Goal: Register for event/course

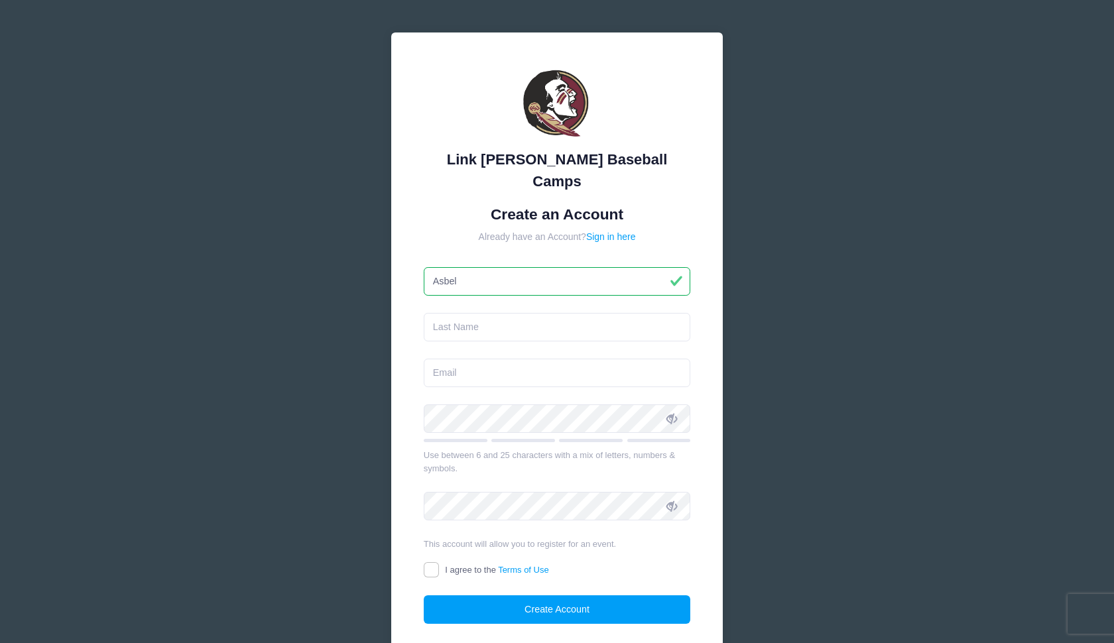
type input "Asbel"
type input "[PERSON_NAME]"
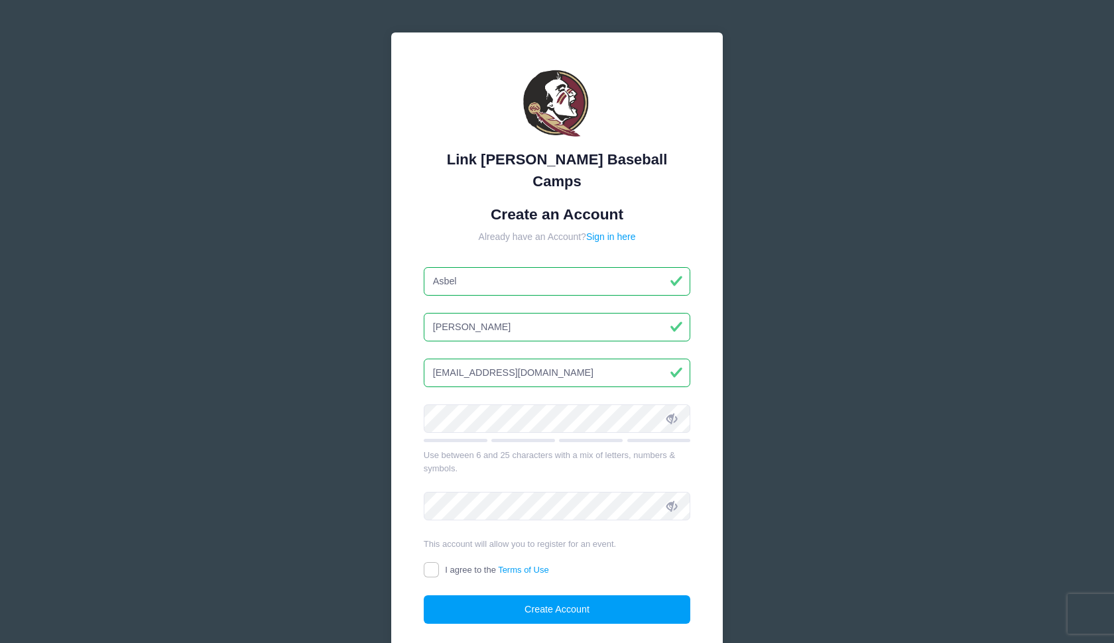
type input "[EMAIL_ADDRESS][DOMAIN_NAME]"
click at [425, 563] on input "I agree to the Terms of Use" at bounding box center [431, 570] width 15 height 15
checkbox input "true"
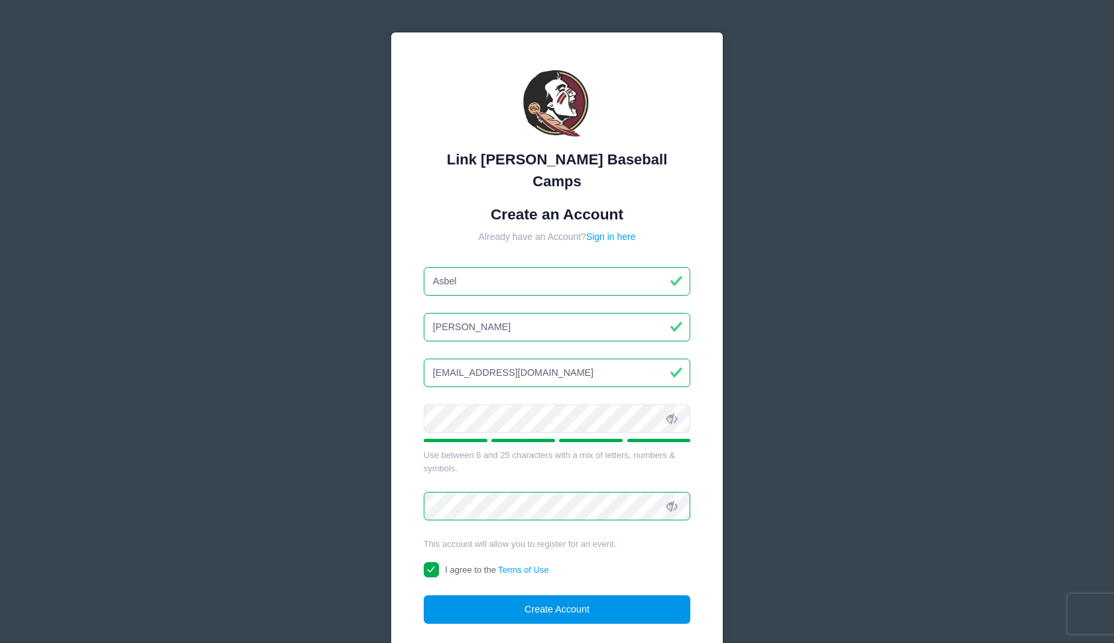
click at [570, 596] on button "Create Account" at bounding box center [557, 610] width 267 height 29
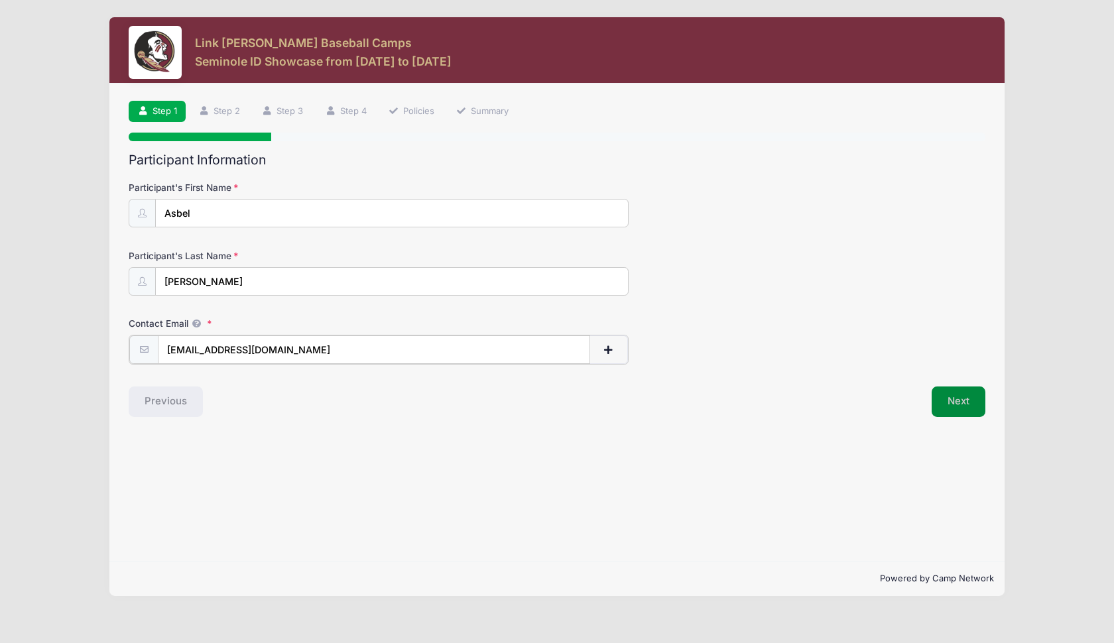
type input "[EMAIL_ADDRESS][DOMAIN_NAME]"
click at [972, 400] on button "Next" at bounding box center [959, 400] width 54 height 31
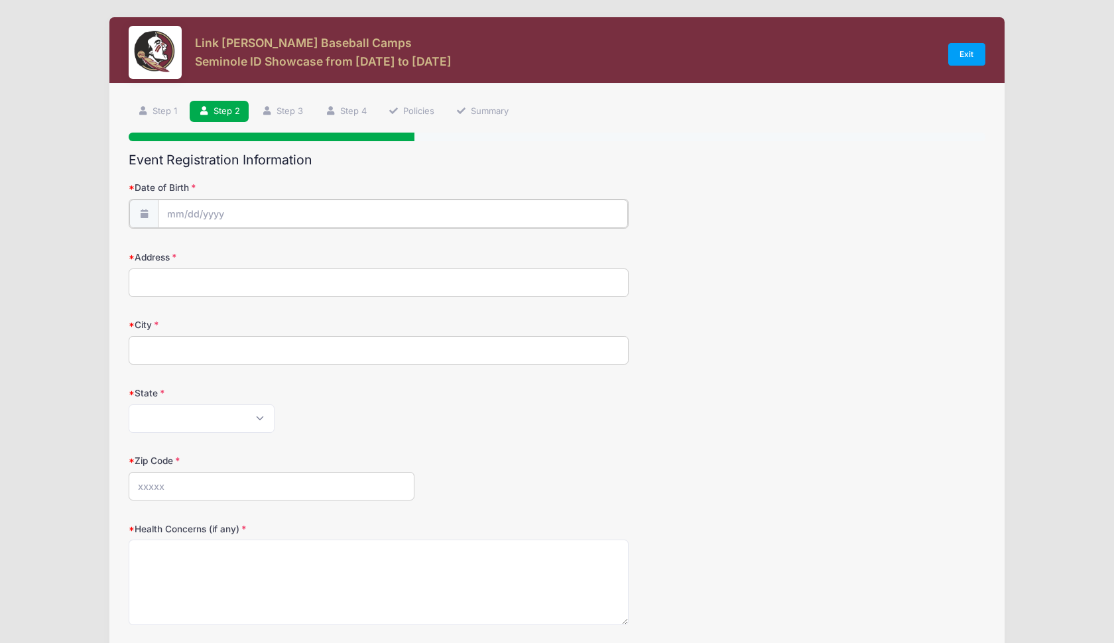
click at [251, 219] on input "Date of Birth" at bounding box center [393, 214] width 470 height 29
click at [293, 251] on input "2025" at bounding box center [282, 249] width 43 height 20
click at [300, 253] on span at bounding box center [299, 254] width 9 height 10
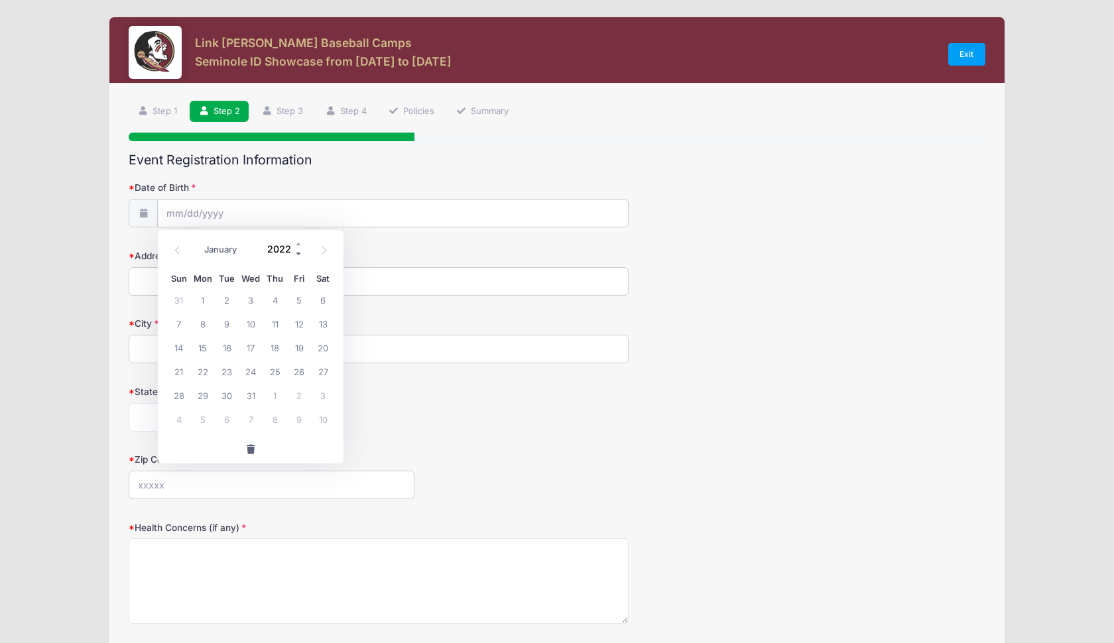
click at [300, 253] on span at bounding box center [299, 254] width 9 height 10
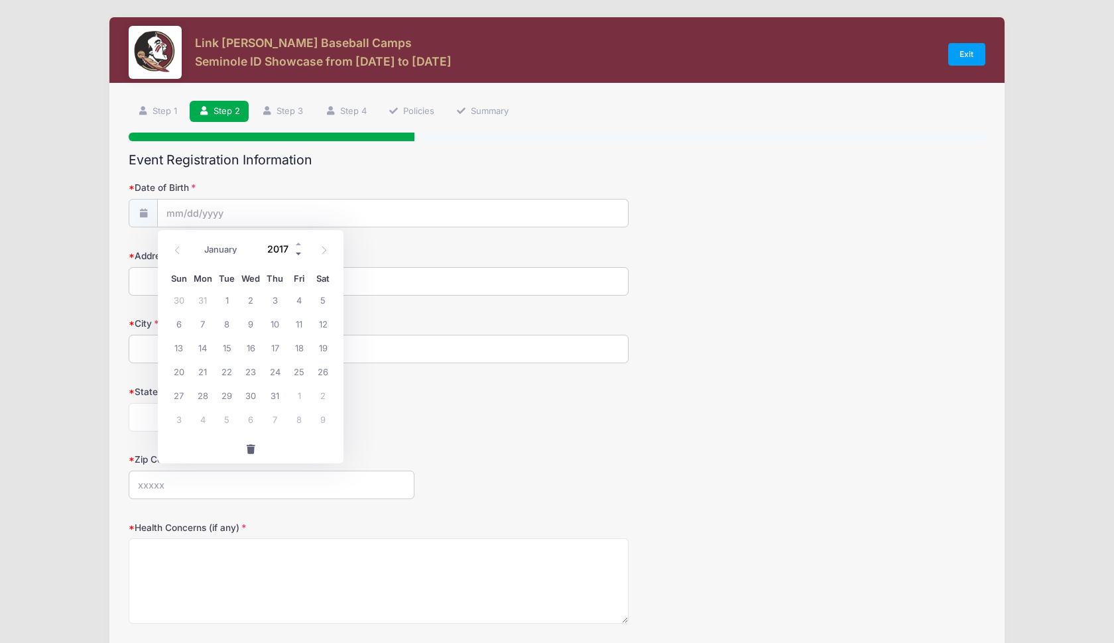
click at [300, 253] on span at bounding box center [299, 254] width 9 height 10
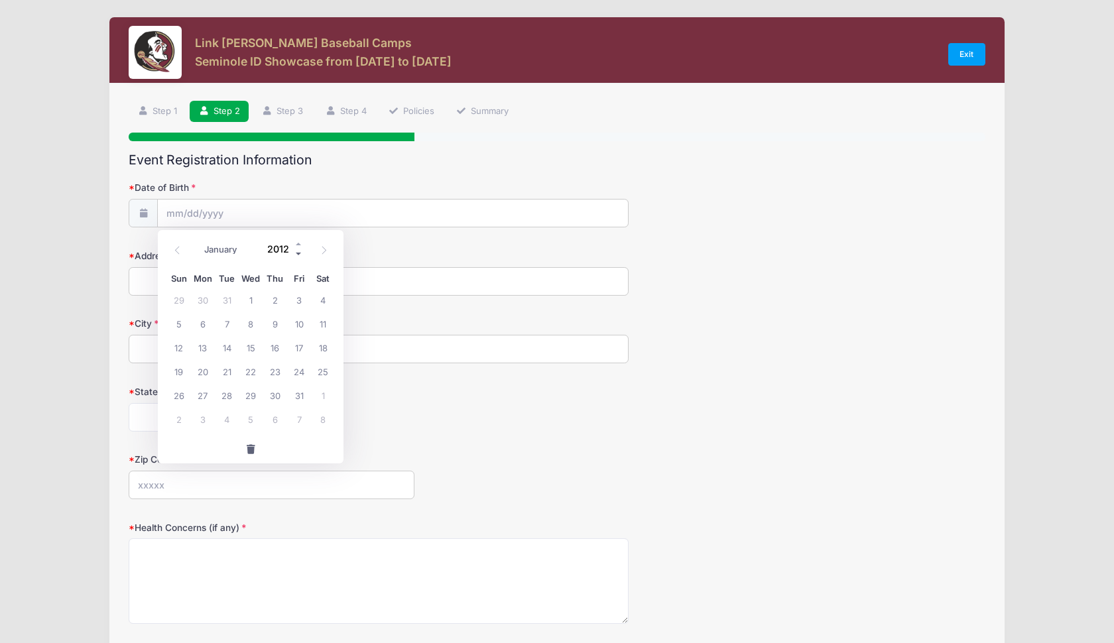
click at [300, 253] on span at bounding box center [299, 254] width 9 height 10
type input "2009"
select select "6"
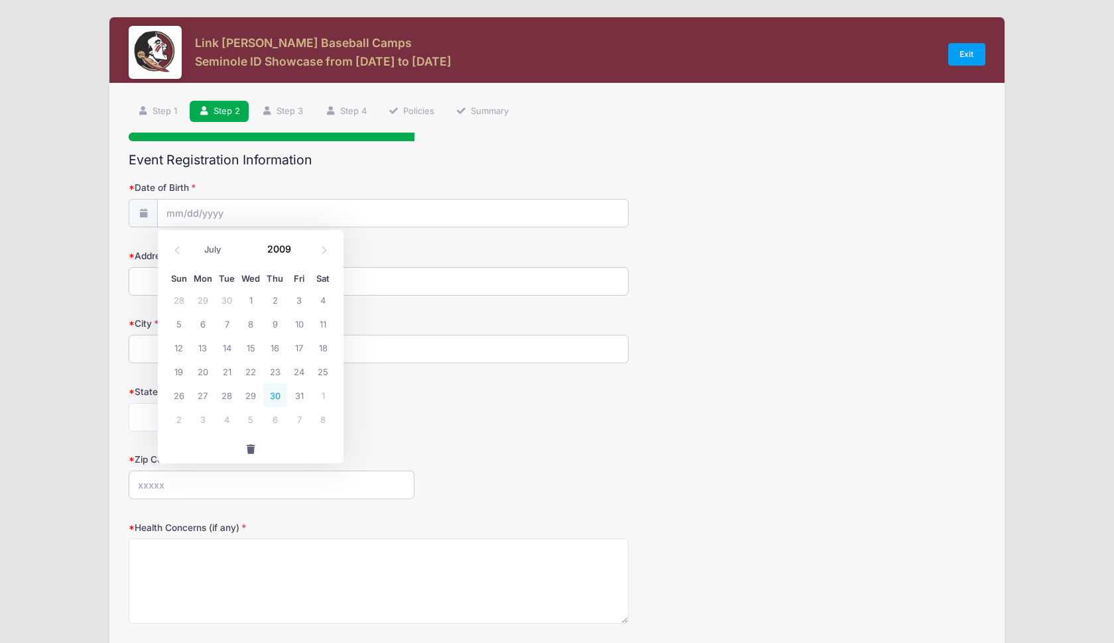
click at [269, 390] on span "30" at bounding box center [275, 395] width 24 height 24
type input "[DATE]"
type input "[STREET_ADDRESS]"
type input "St Cloud"
select select "FL"
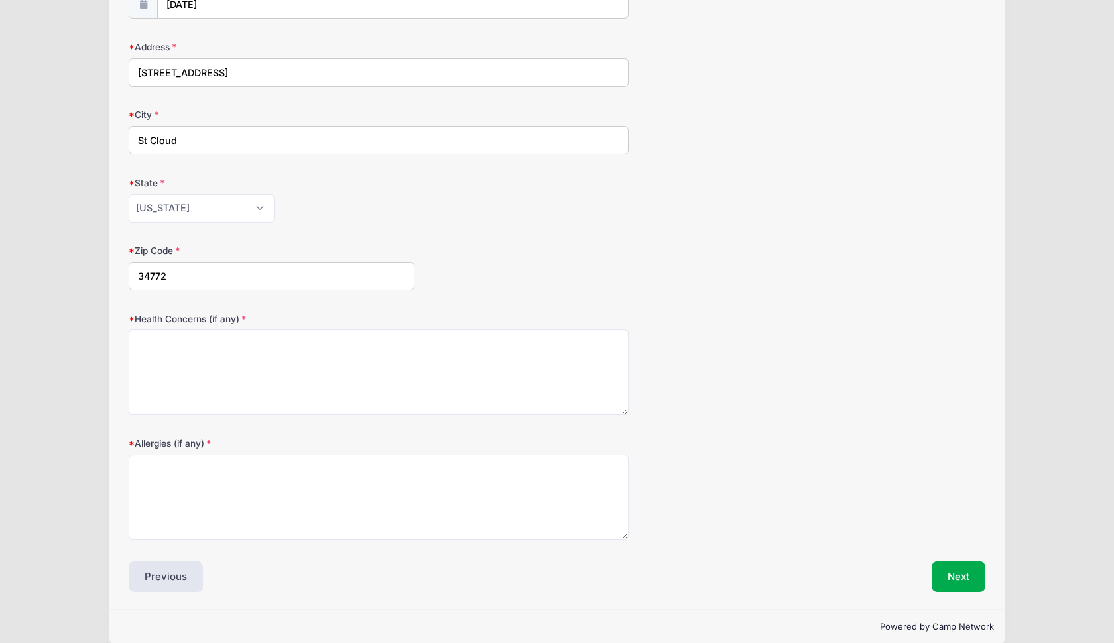
scroll to position [210, 0]
type input "34772"
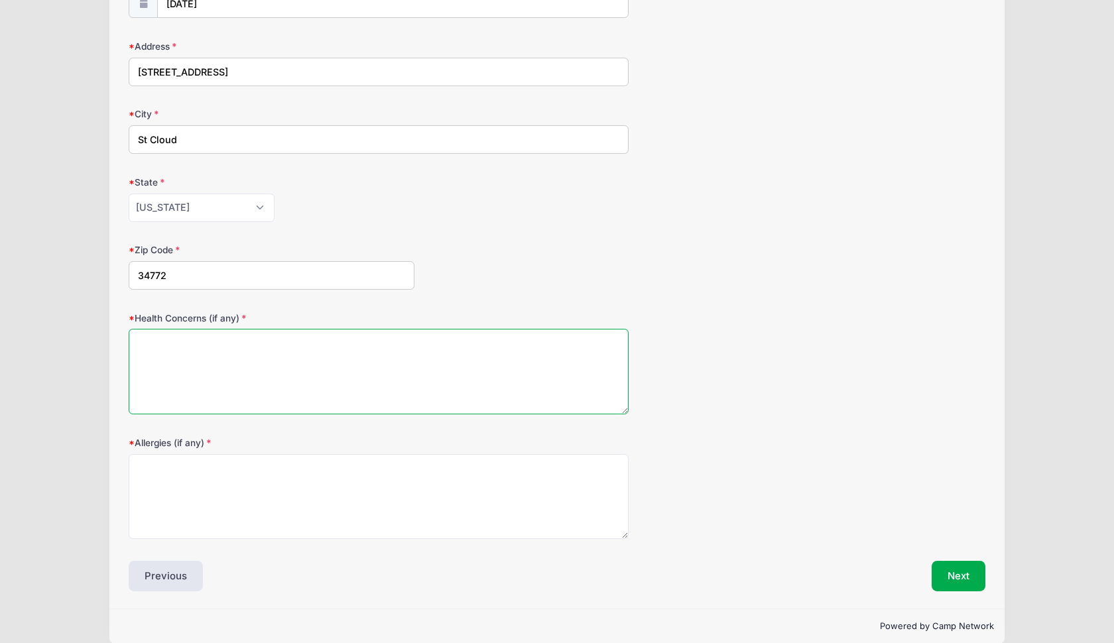
click at [206, 362] on textarea "Health Concerns (if any)" at bounding box center [379, 372] width 500 height 86
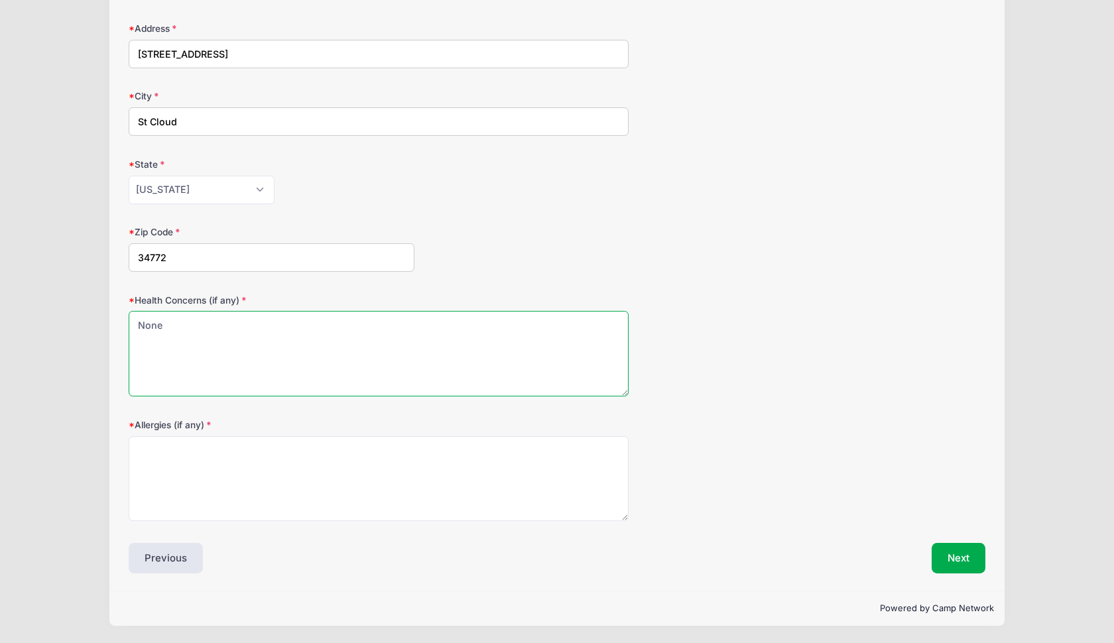
scroll to position [227, 0]
type textarea "None"
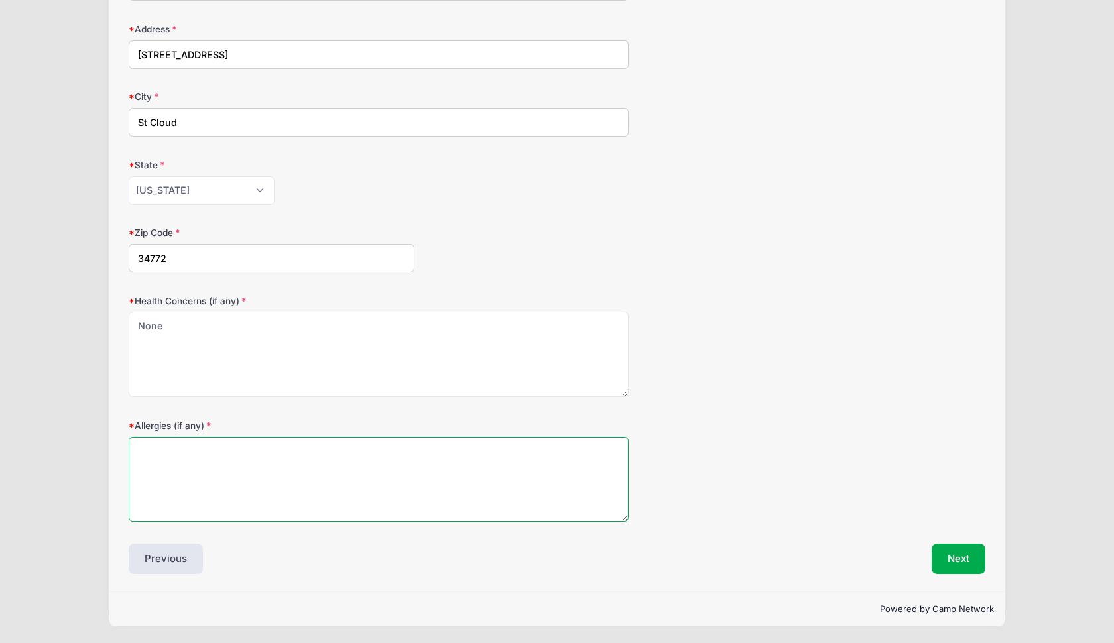
click at [201, 452] on textarea "Allergies (if any)" at bounding box center [379, 480] width 500 height 86
type textarea "None"
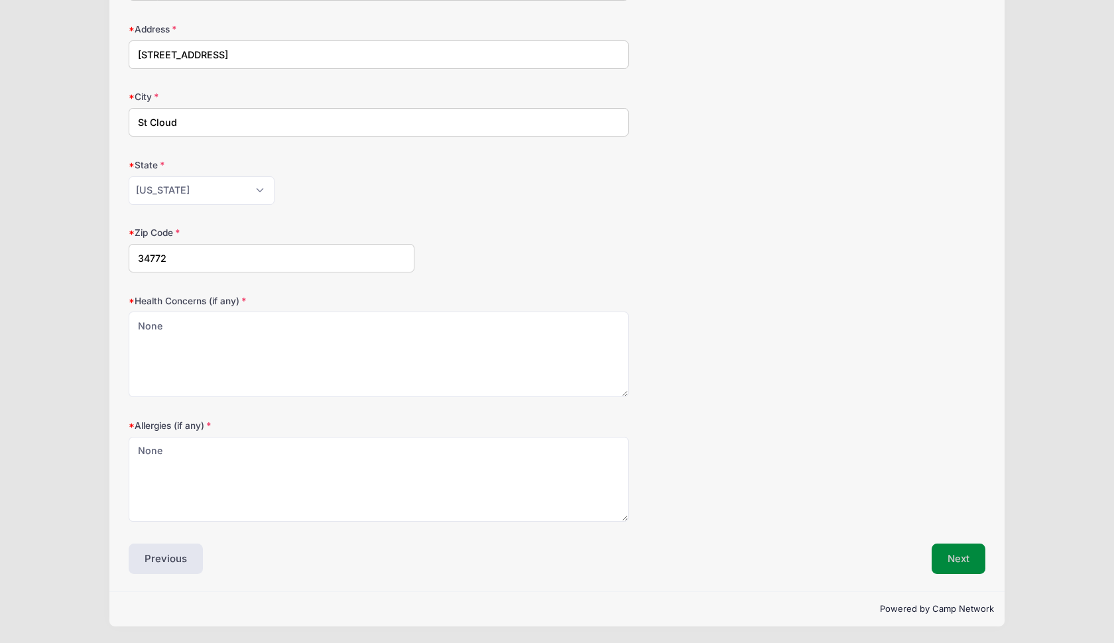
click at [959, 559] on button "Next" at bounding box center [959, 559] width 54 height 31
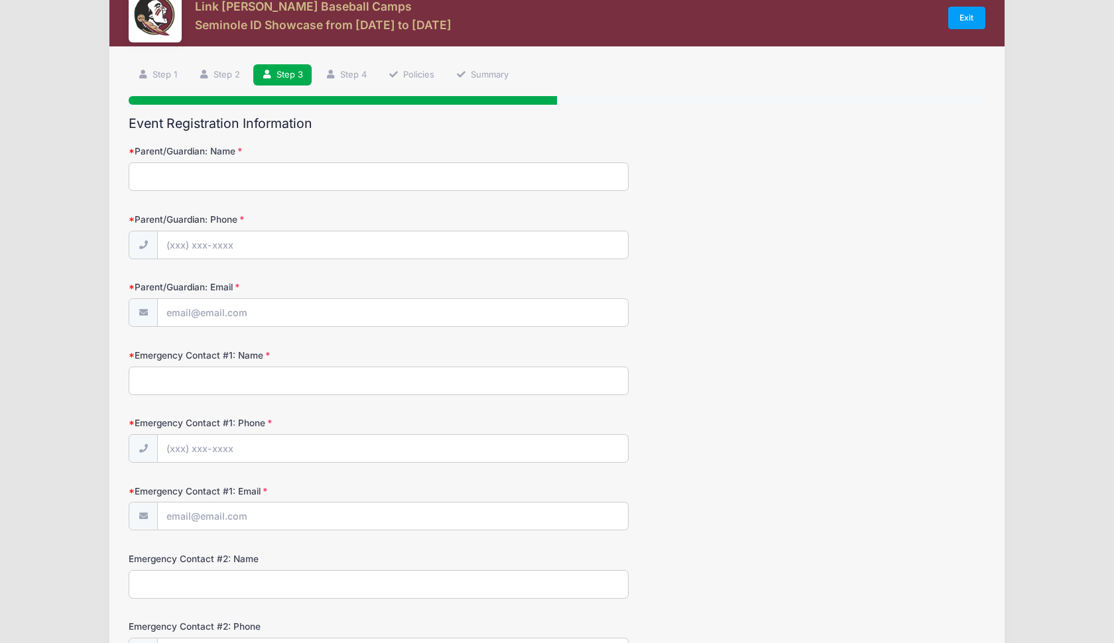
scroll to position [0, 0]
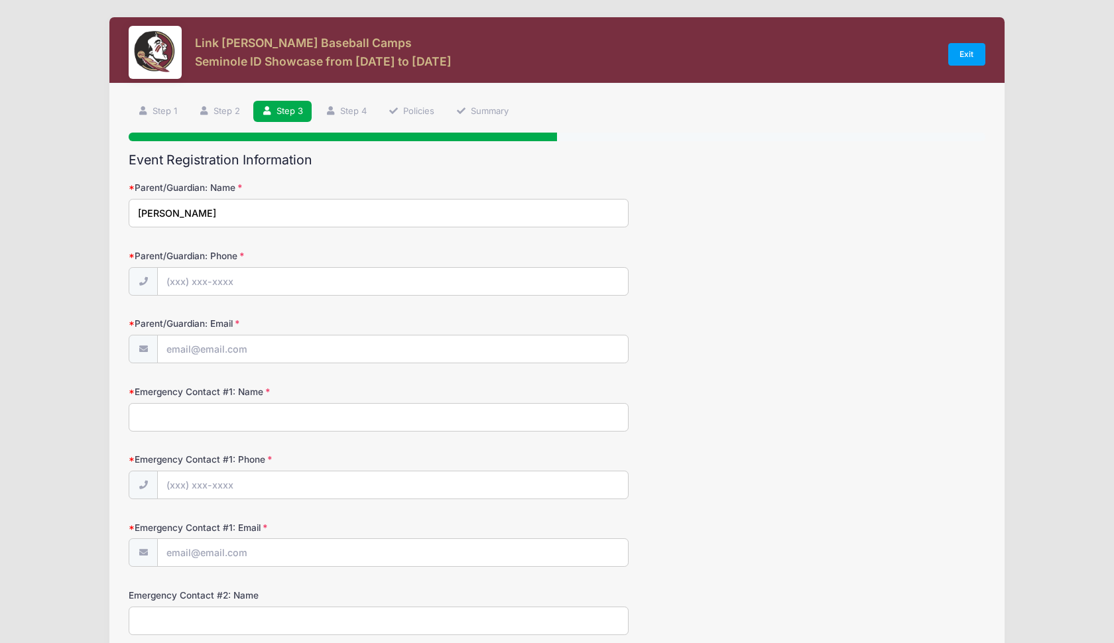
type input "[PERSON_NAME]"
click at [708, 295] on div "Parent/Guardian: Phone" at bounding box center [557, 272] width 857 height 46
type input "[PHONE_NUMBER]"
type input "[EMAIL_ADDRESS][DOMAIN_NAME]"
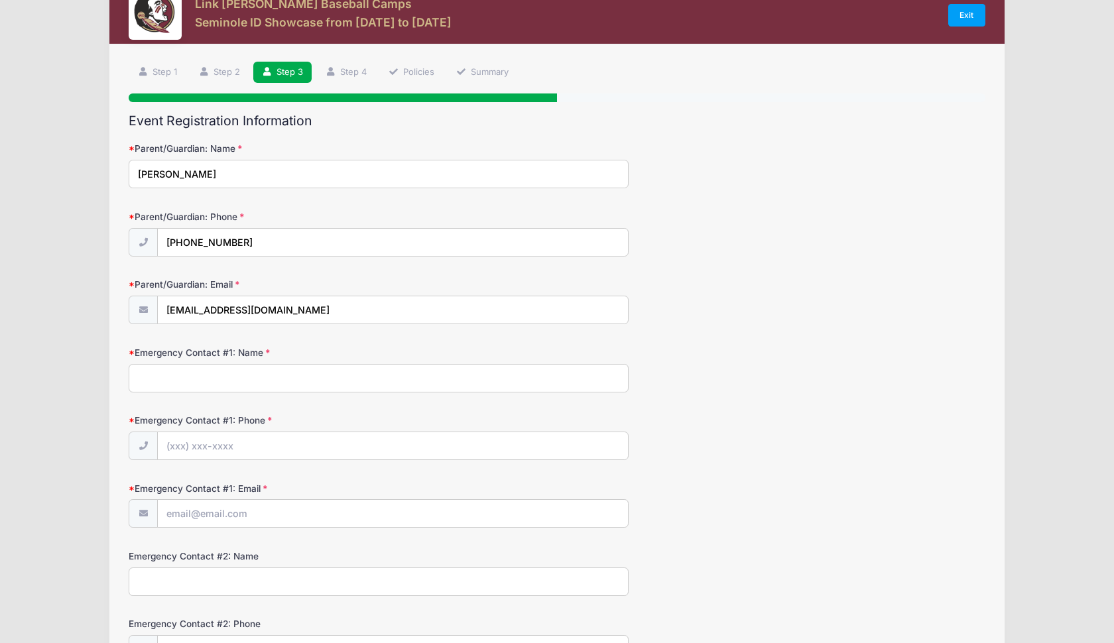
scroll to position [40, 0]
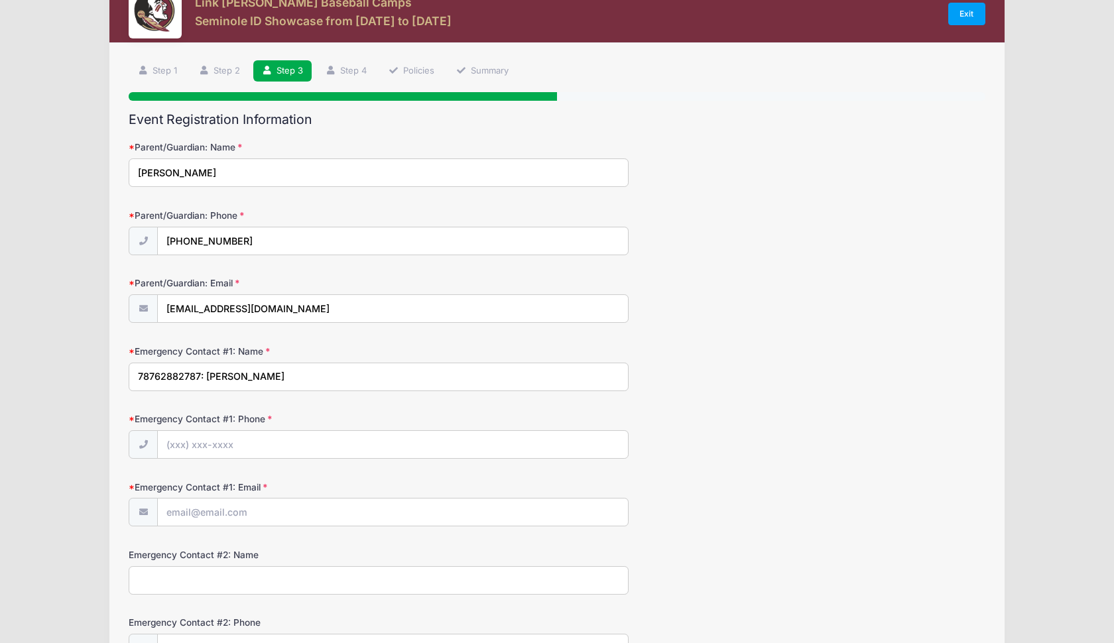
click at [206, 379] on input "78762882787: [PERSON_NAME]" at bounding box center [379, 377] width 500 height 29
type input "[PERSON_NAME]"
click at [224, 454] on input "Emergency Contact #1: Phone" at bounding box center [393, 445] width 470 height 29
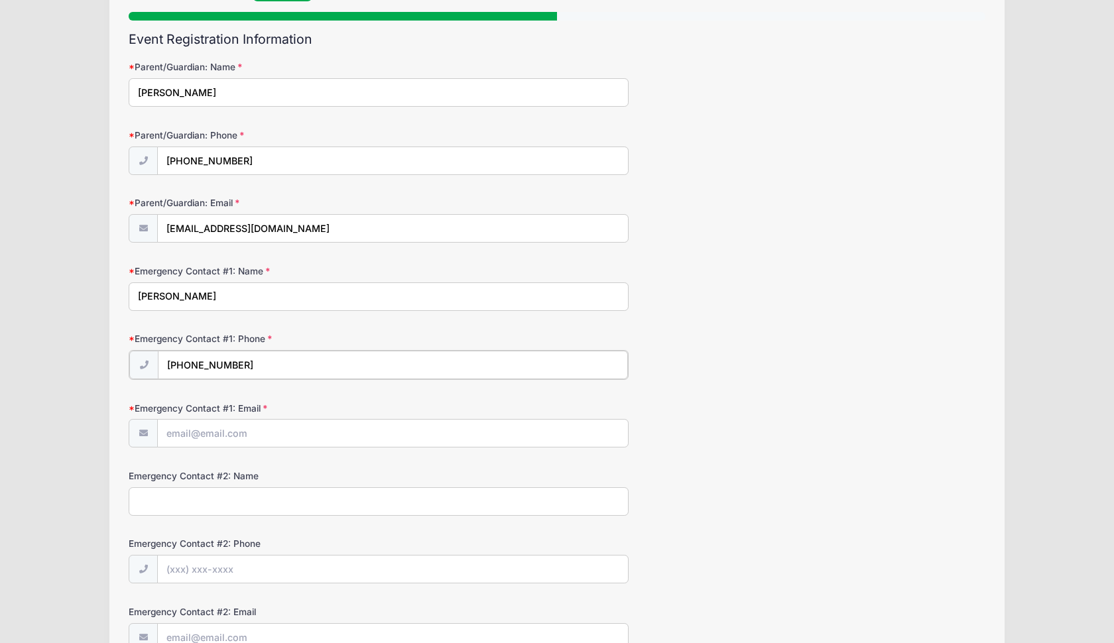
scroll to position [121, 0]
type input "[PHONE_NUMBER]"
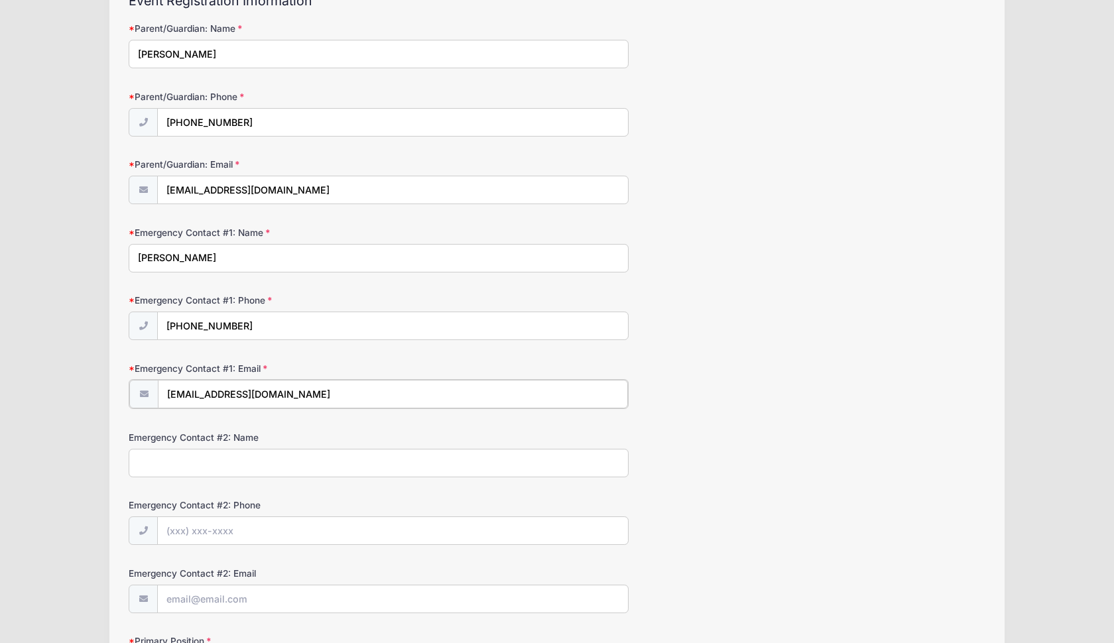
scroll to position [184, 0]
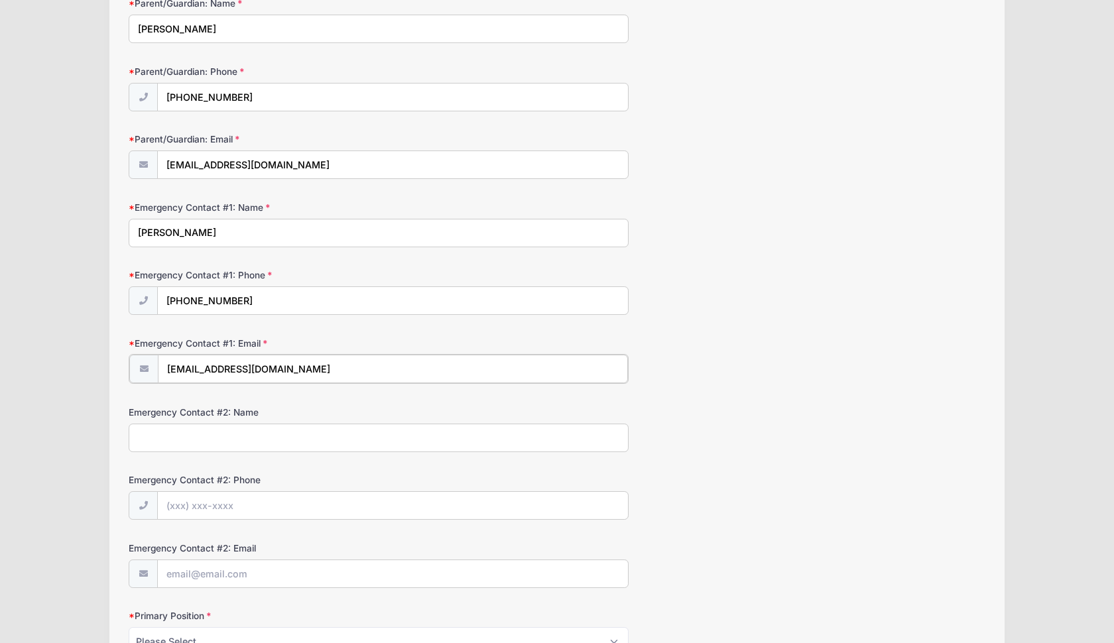
type input "[EMAIL_ADDRESS][DOMAIN_NAME]"
type input "[PERSON_NAME]"
click at [268, 513] on input "Emergency Contact #2: Phone" at bounding box center [393, 505] width 470 height 29
type input "(6"
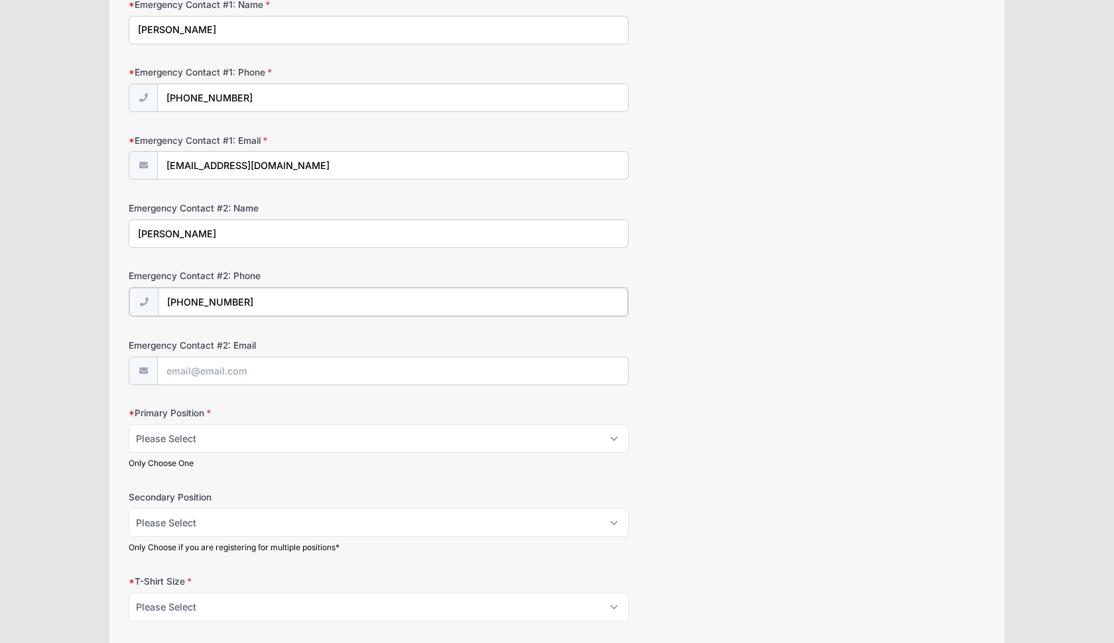
scroll to position [387, 0]
type input "[PHONE_NUMBER]"
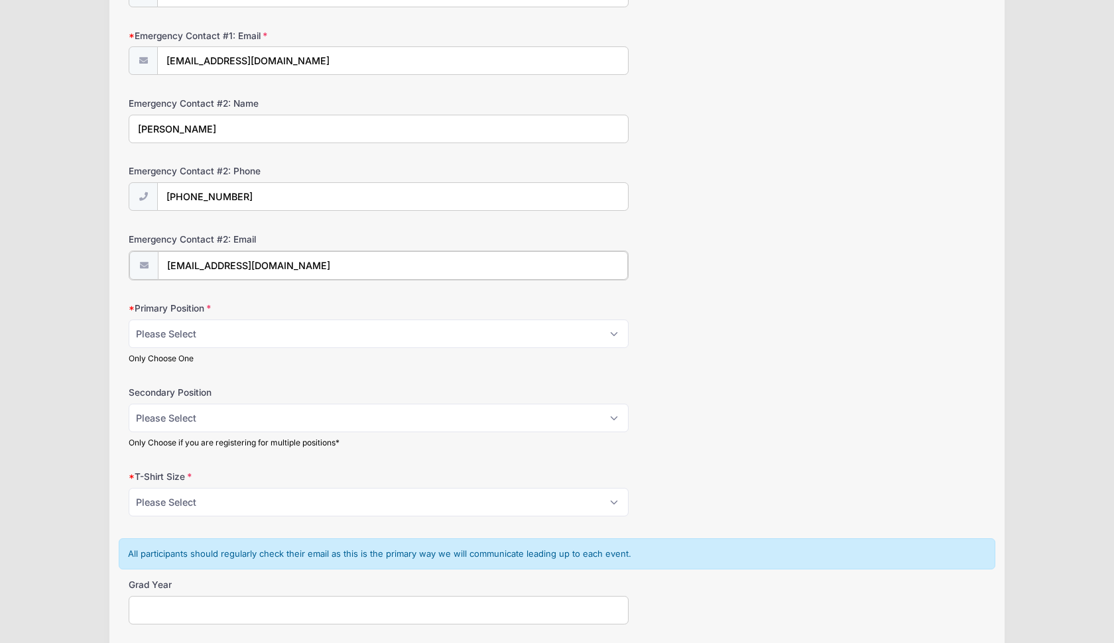
scroll to position [492, 0]
type input "[EMAIL_ADDRESS][DOMAIN_NAME]"
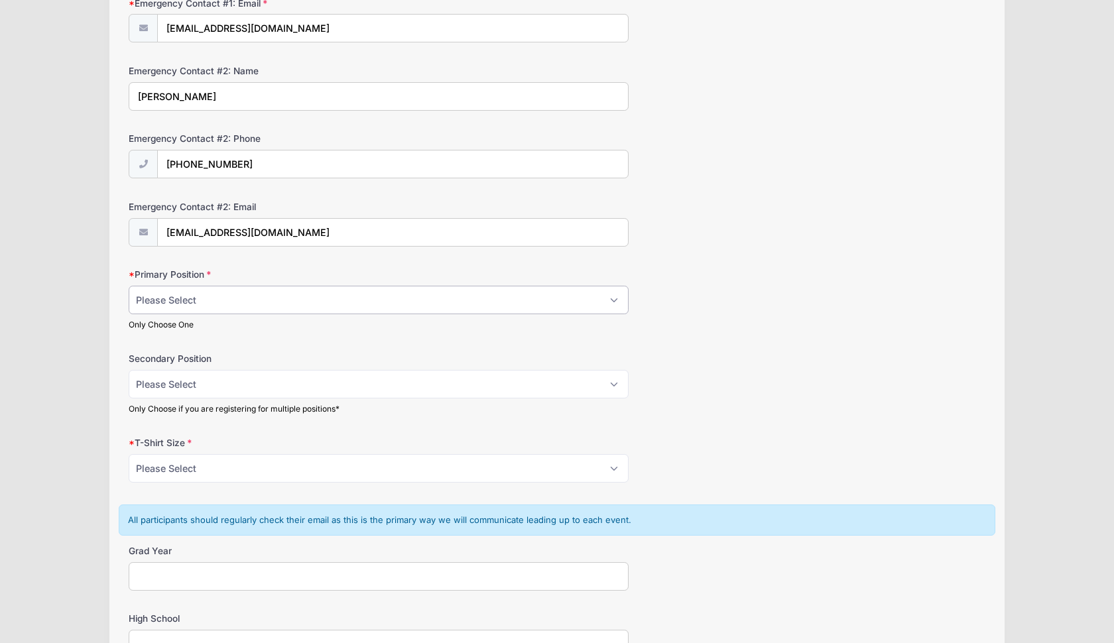
scroll to position [525, 0]
select select "2B"
select select "SS"
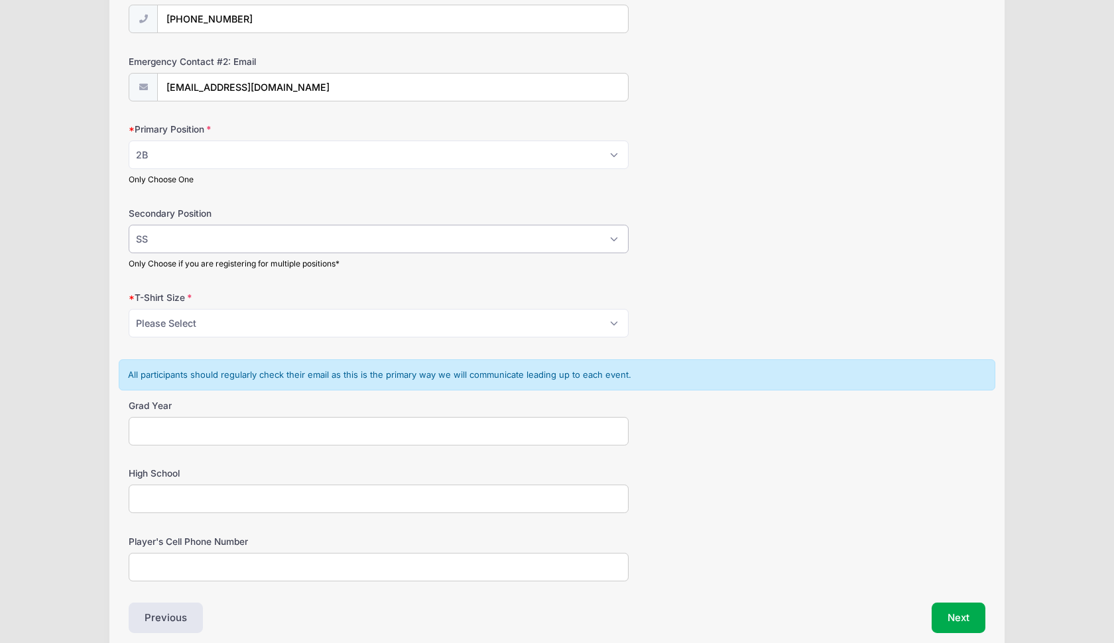
scroll to position [672, 0]
select select "S"
type input "3"
type input "2027"
click at [174, 503] on input "High School" at bounding box center [379, 497] width 500 height 29
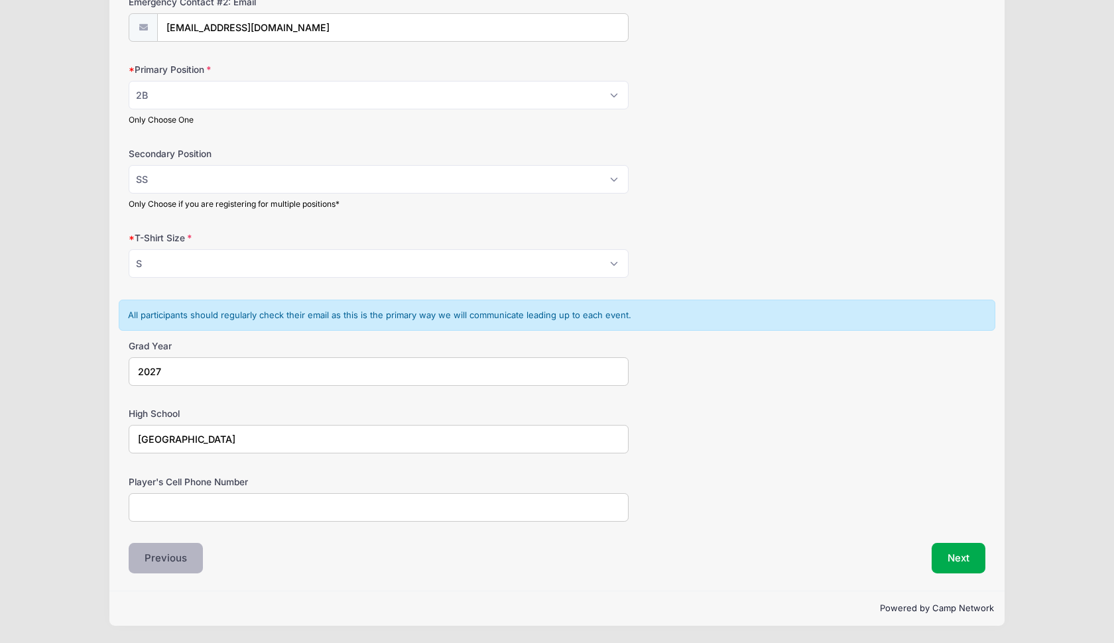
scroll to position [734, 0]
type input "[GEOGRAPHIC_DATA]"
type input "3214377815"
click at [967, 567] on button "Next" at bounding box center [959, 558] width 54 height 31
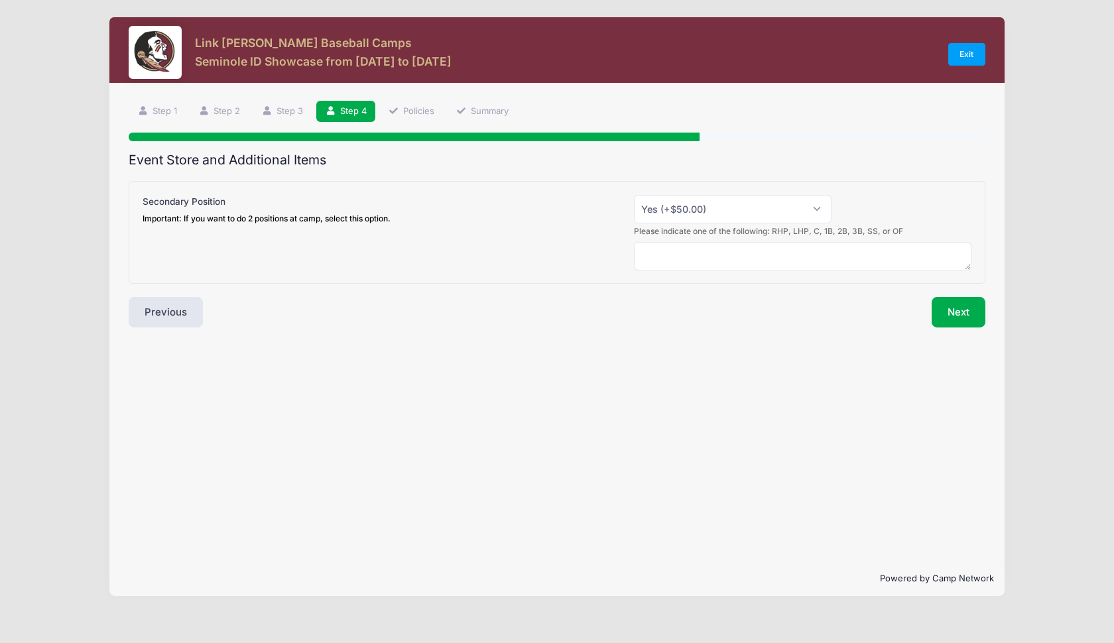
scroll to position [0, 0]
click at [765, 250] on textarea at bounding box center [803, 256] width 338 height 29
type textarea "OF"
click at [966, 320] on button "Next" at bounding box center [959, 312] width 54 height 31
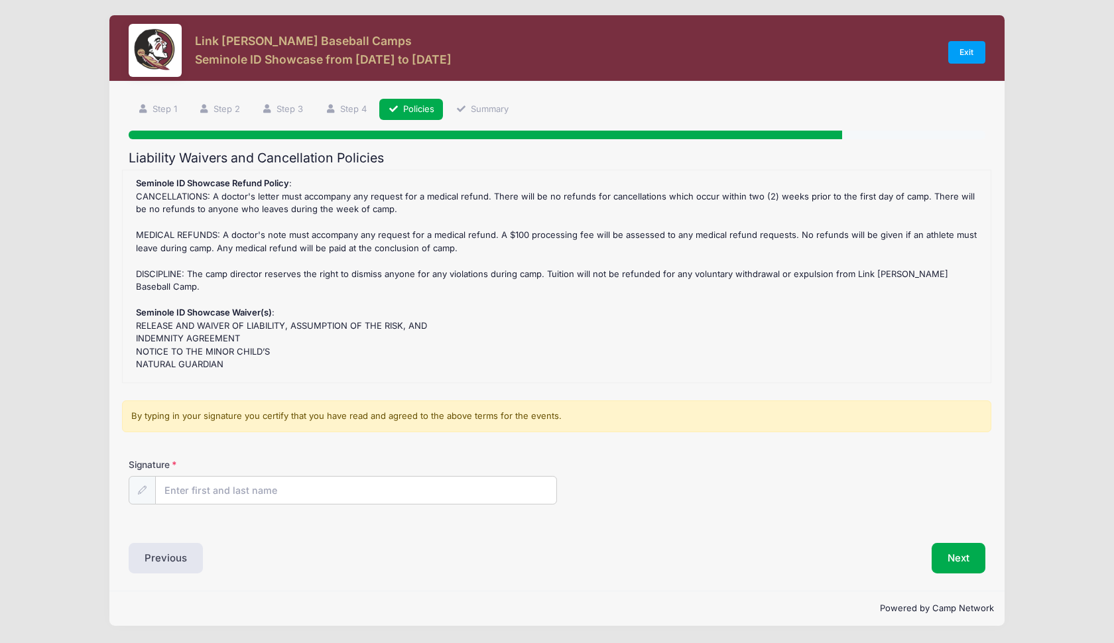
scroll to position [1, 0]
click at [332, 500] on input "Signature" at bounding box center [356, 492] width 401 height 29
type input "[PERSON_NAME]"
click at [314, 534] on div "Liability Waivers and Cancellation Policies Seminole ID Showcase Refund Policy …" at bounding box center [557, 363] width 857 height 424
click at [954, 559] on button "Next" at bounding box center [959, 559] width 54 height 31
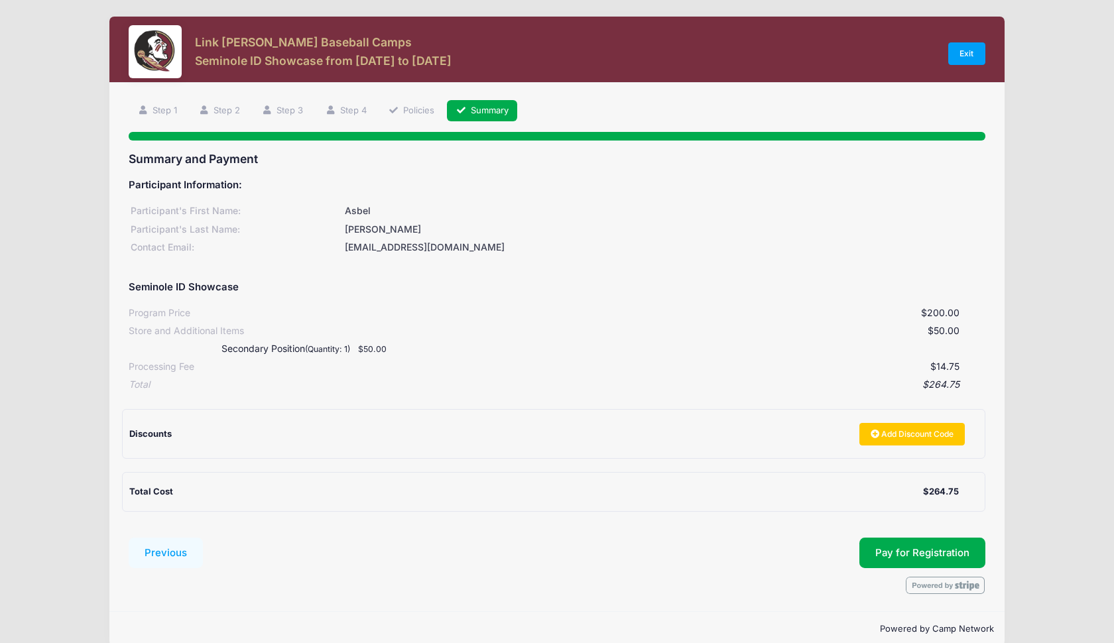
scroll to position [0, 0]
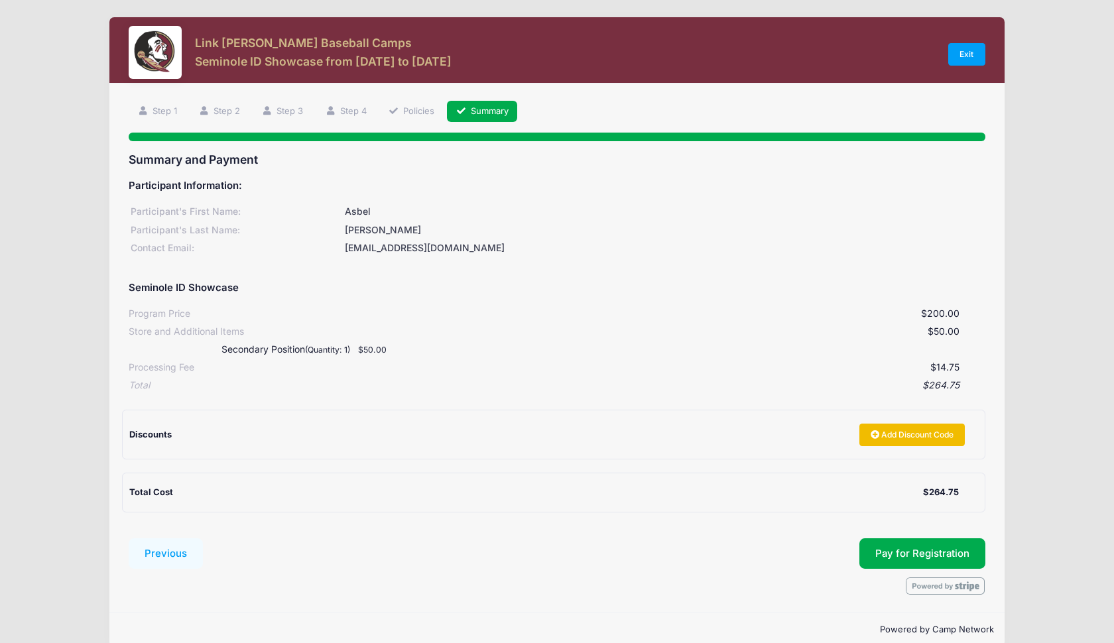
click at [887, 431] on link "Add Discount Code" at bounding box center [913, 435] width 106 height 23
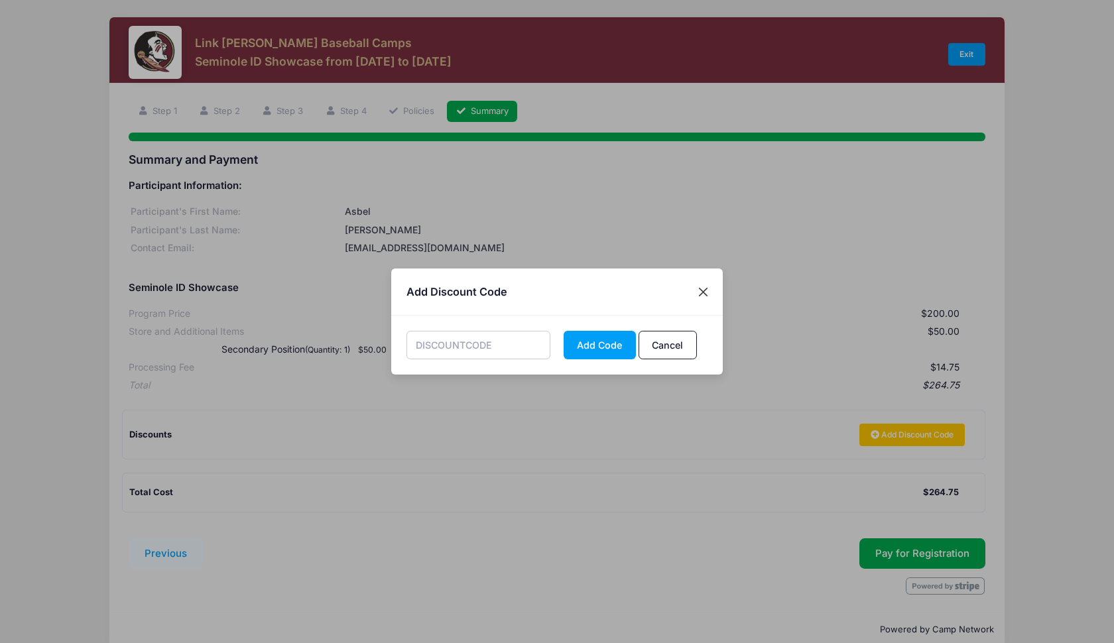
click at [706, 295] on button "Close" at bounding box center [704, 292] width 24 height 24
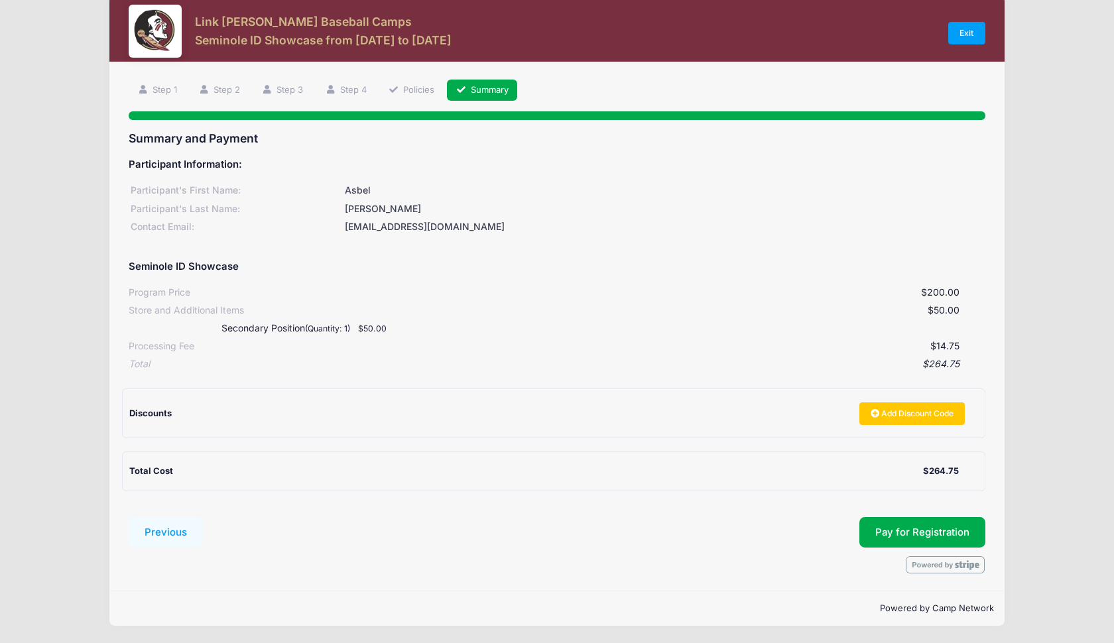
scroll to position [20, 0]
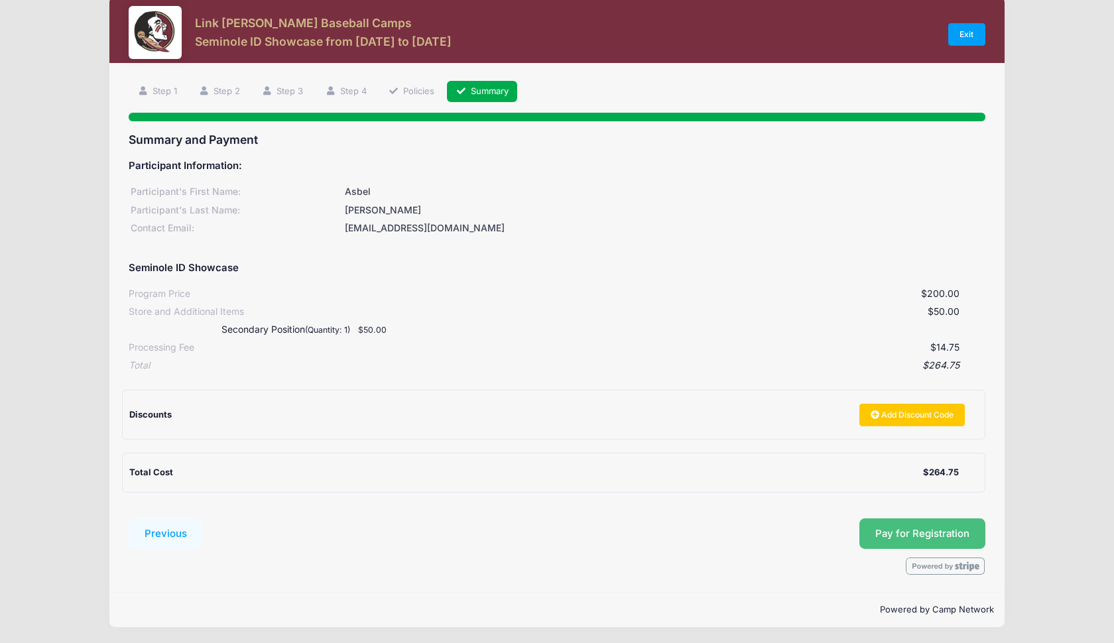
click at [900, 537] on span "Pay for Registration" at bounding box center [923, 534] width 94 height 12
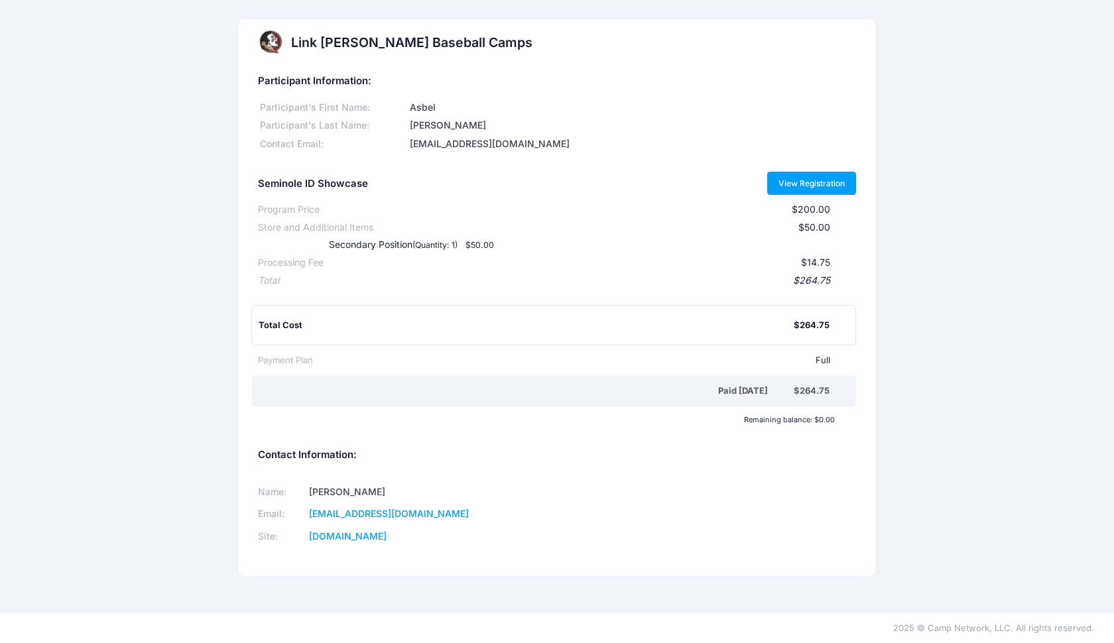
click at [797, 191] on link "View Registration" at bounding box center [813, 183] width 90 height 23
